Goal: Information Seeking & Learning: Learn about a topic

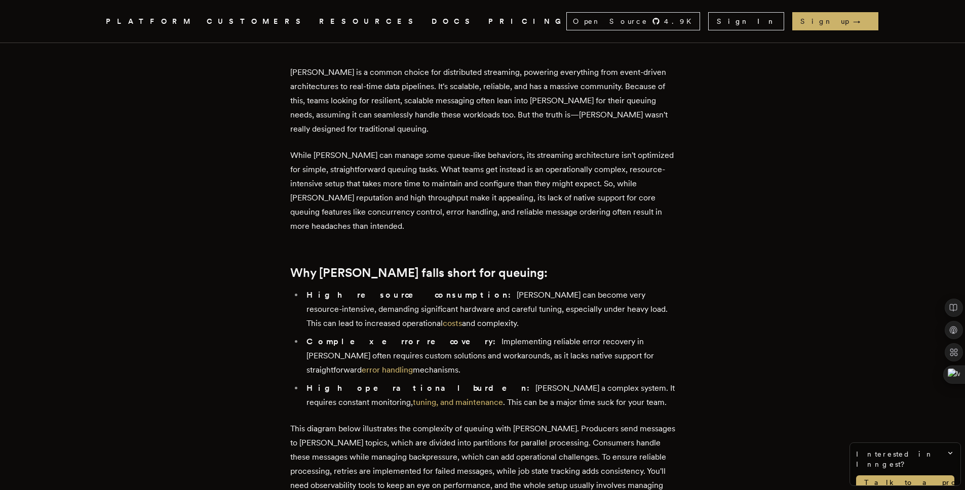
scroll to position [451, 0]
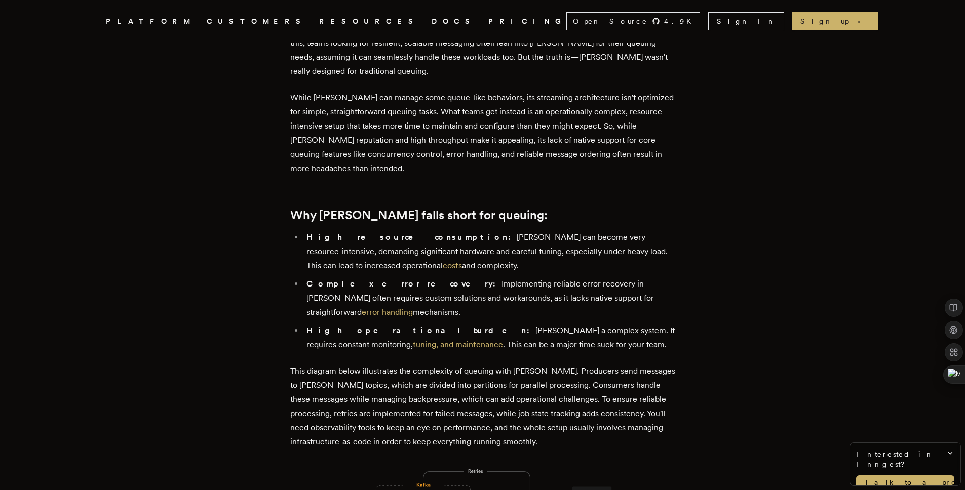
click at [379, 285] on strong "Complex error recovery:" at bounding box center [403, 284] width 195 height 10
click at [389, 281] on strong "Complex error recovery:" at bounding box center [403, 284] width 195 height 10
click at [342, 283] on strong "Complex error recovery:" at bounding box center [403, 284] width 195 height 10
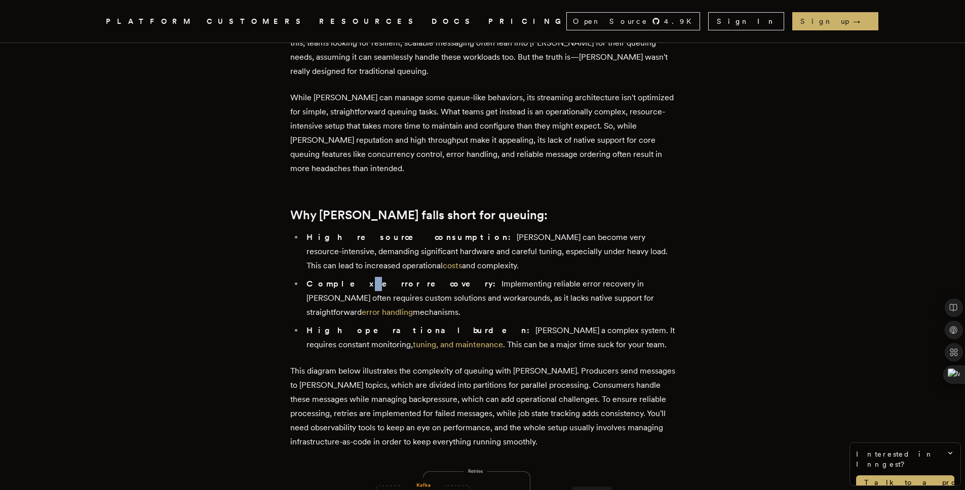
drag, startPoint x: 342, startPoint y: 283, endPoint x: 323, endPoint y: 286, distance: 19.5
click at [340, 283] on strong "Complex error recovery:" at bounding box center [403, 284] width 195 height 10
click at [323, 287] on strong "Complex error recovery:" at bounding box center [403, 284] width 195 height 10
click at [361, 282] on strong "Complex error recovery:" at bounding box center [403, 284] width 195 height 10
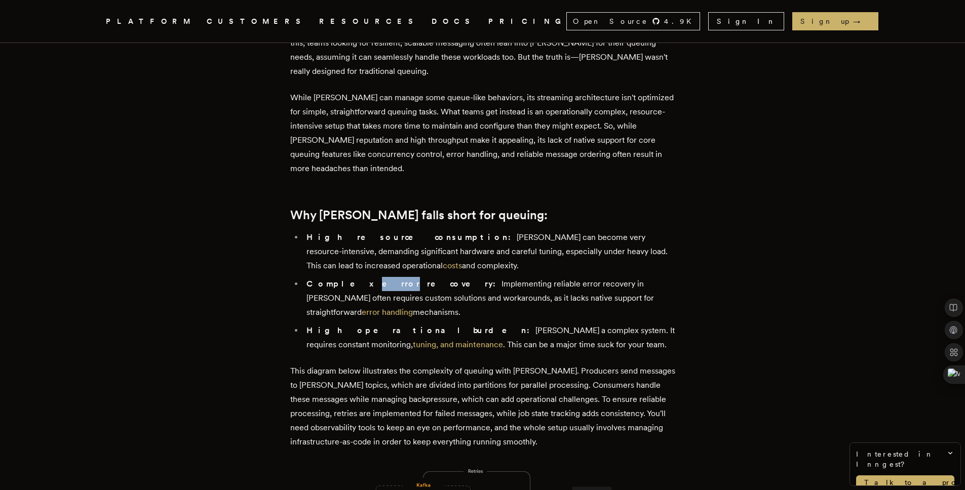
click at [363, 282] on strong "Complex error recovery:" at bounding box center [403, 284] width 195 height 10
click at [385, 281] on strong "Complex error recovery:" at bounding box center [403, 284] width 195 height 10
click at [350, 284] on strong "Complex error recovery:" at bounding box center [403, 284] width 195 height 10
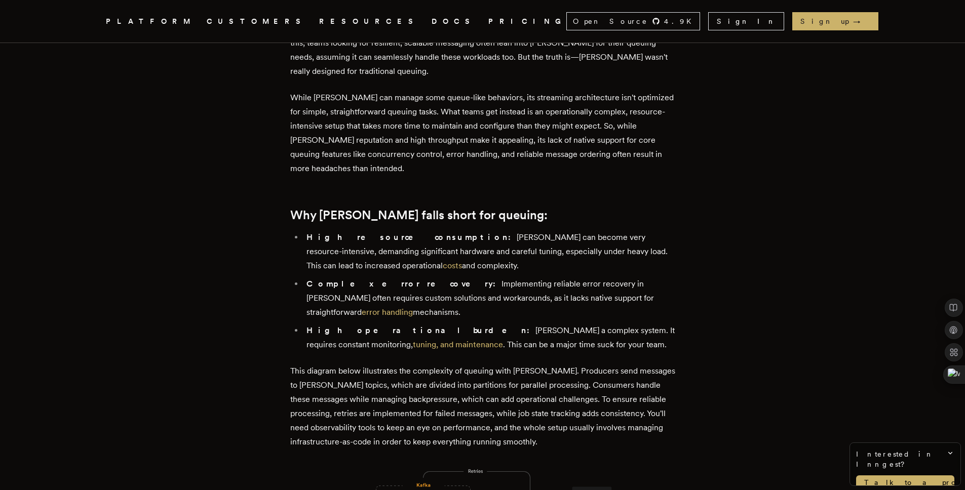
click at [322, 285] on strong "Complex error recovery:" at bounding box center [403, 284] width 195 height 10
drag, startPoint x: 322, startPoint y: 285, endPoint x: 330, endPoint y: 284, distance: 8.2
click at [323, 285] on strong "Complex error recovery:" at bounding box center [403, 284] width 195 height 10
click at [358, 281] on strong "Complex error recovery:" at bounding box center [403, 284] width 195 height 10
drag, startPoint x: 358, startPoint y: 281, endPoint x: 363, endPoint y: 281, distance: 5.1
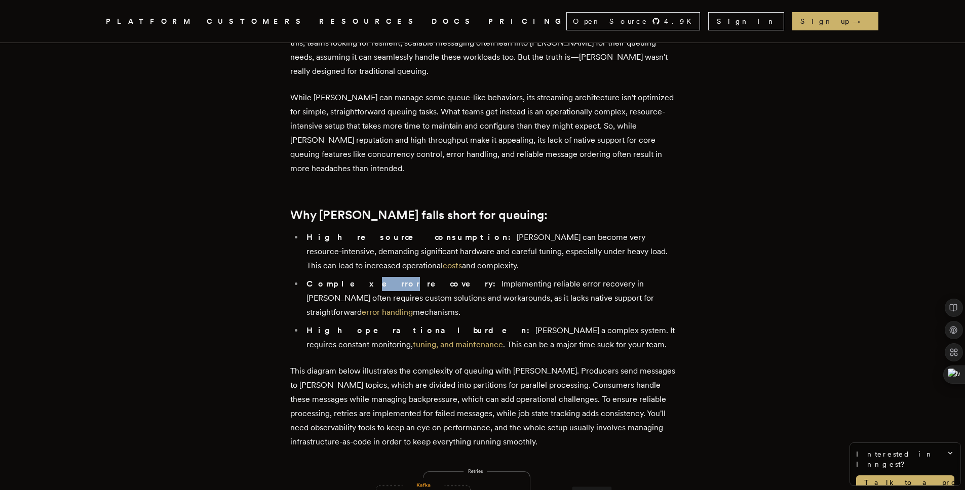
click at [360, 281] on strong "Complex error recovery:" at bounding box center [403, 284] width 195 height 10
click at [386, 279] on strong "Complex error recovery:" at bounding box center [403, 284] width 195 height 10
click at [517, 324] on li "High operational burden: Kafka's a complex system. It requires constant monitor…" at bounding box center [489, 338] width 372 height 28
click at [515, 299] on li "Complex error recovery: Implementing reliable error recovery in Kafka often req…" at bounding box center [489, 298] width 372 height 43
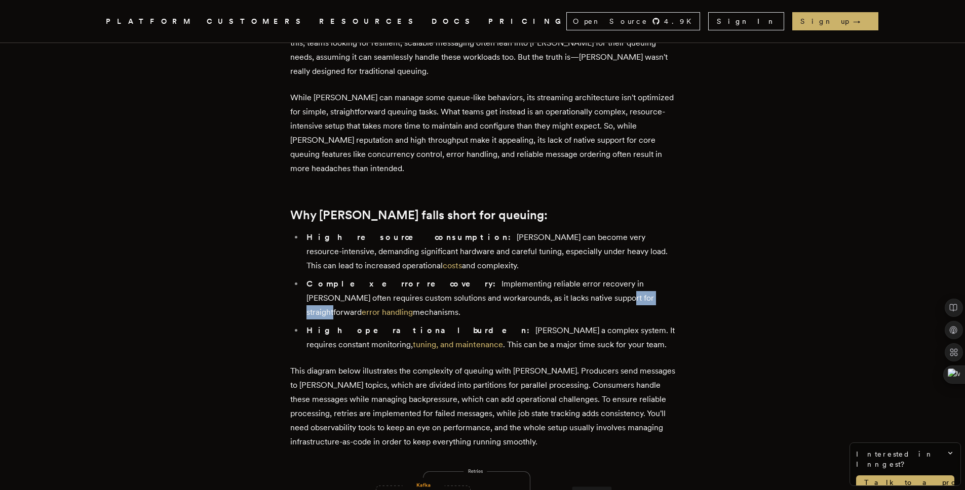
click at [515, 299] on li "Complex error recovery: Implementing reliable error recovery in Kafka often req…" at bounding box center [489, 298] width 372 height 43
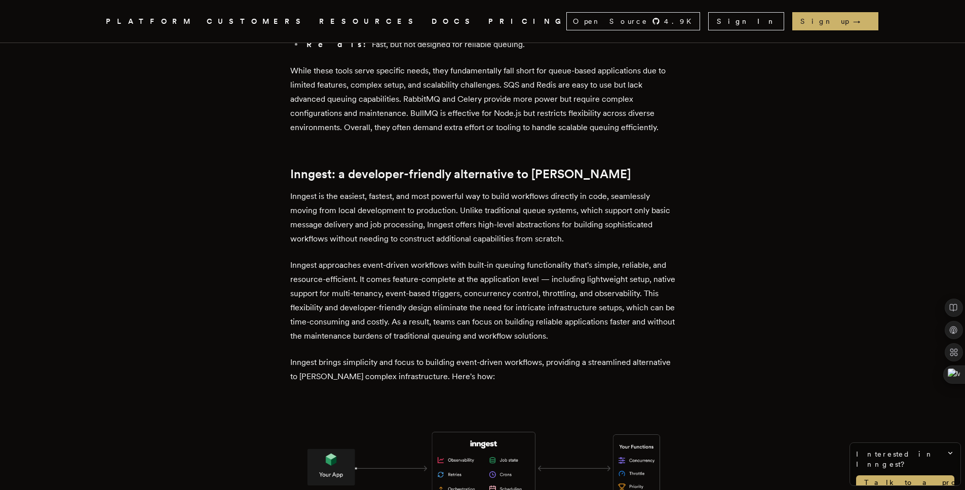
scroll to position [1306, 0]
click at [414, 354] on p "Inngest brings simplicity and focus to building event-driven workflows, providi…" at bounding box center [482, 368] width 385 height 28
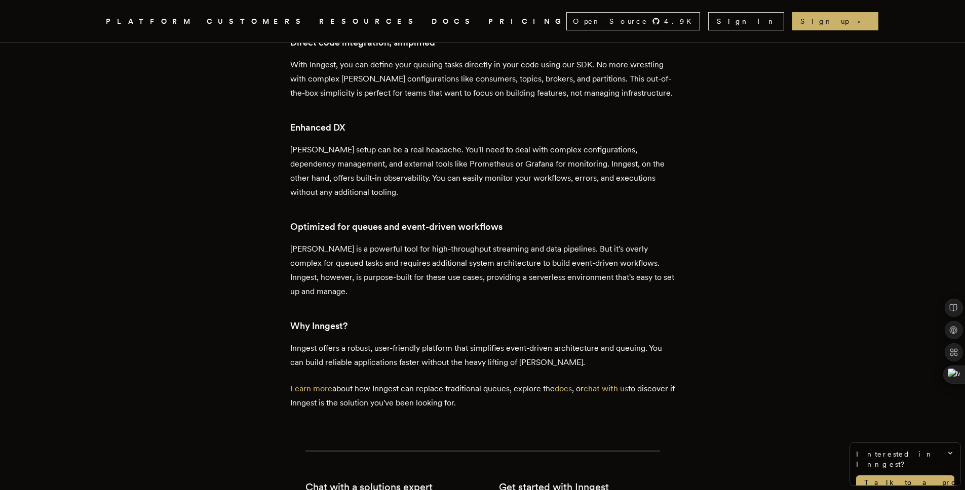
scroll to position [1923, 0]
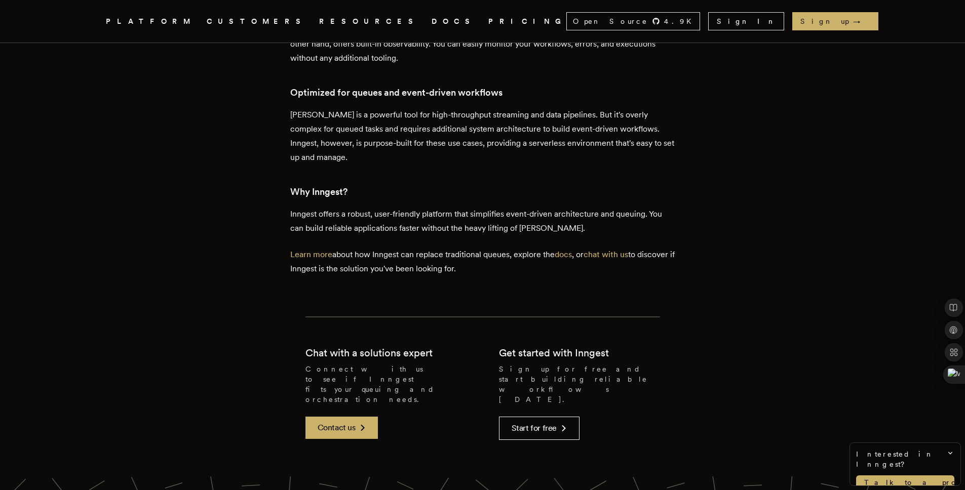
scroll to position [2070, 0]
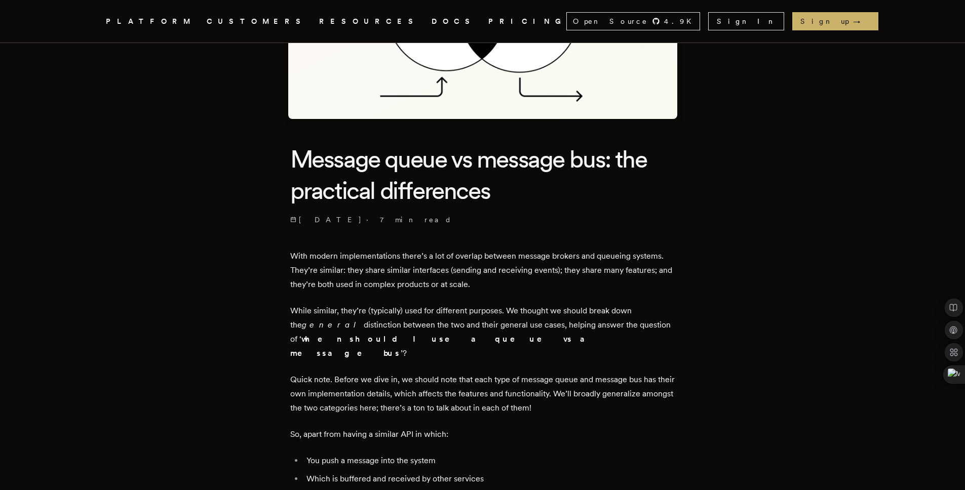
scroll to position [182, 0]
